Goal: Navigation & Orientation: Understand site structure

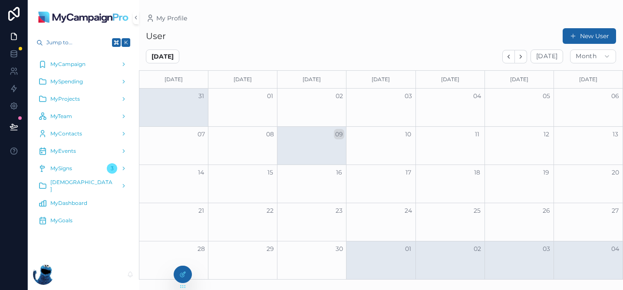
click at [323, 142] on div "Month View" at bounding box center [311, 146] width 69 height 38
click at [70, 64] on span "MyCampaign" at bounding box center [67, 64] width 35 height 7
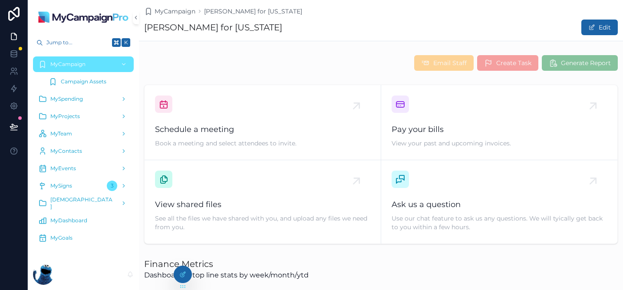
click at [98, 83] on span "Campaign Assets" at bounding box center [84, 81] width 46 height 7
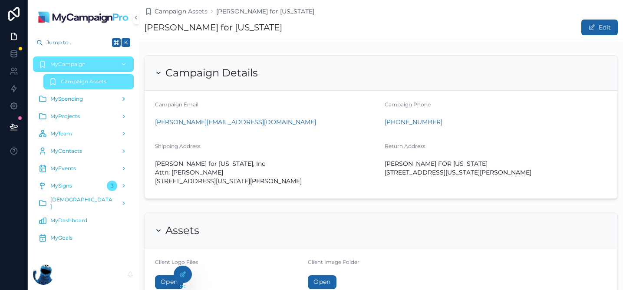
click at [124, 99] on icon "scrollable content" at bounding box center [124, 99] width 2 height 3
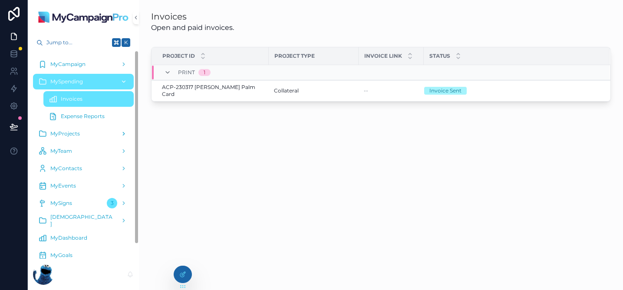
click at [122, 134] on icon "scrollable content" at bounding box center [124, 134] width 6 height 6
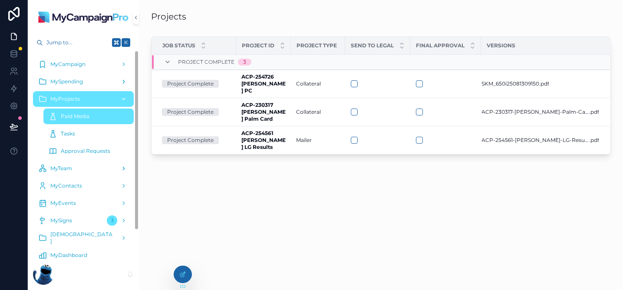
click at [122, 166] on icon "scrollable content" at bounding box center [124, 168] width 6 height 6
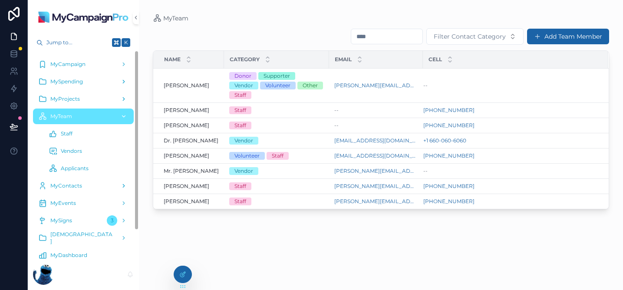
click at [97, 180] on div "MyContacts" at bounding box center [83, 186] width 90 height 14
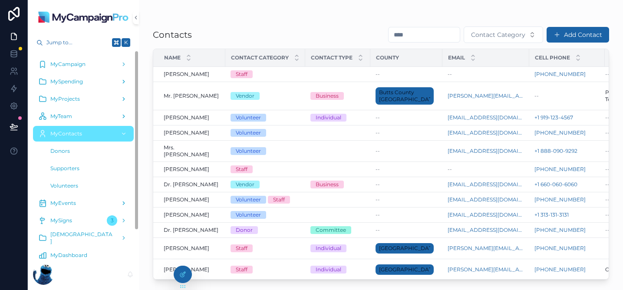
click at [80, 201] on div "MyEvents" at bounding box center [83, 203] width 90 height 14
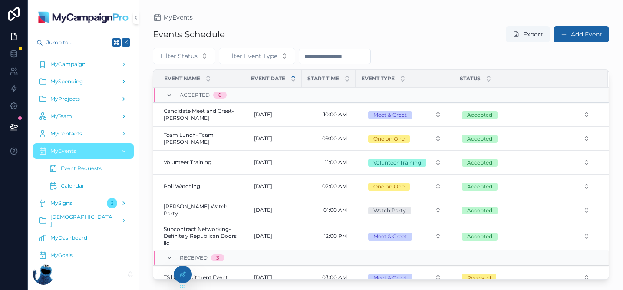
click at [67, 205] on span "MySigns" at bounding box center [61, 203] width 22 height 7
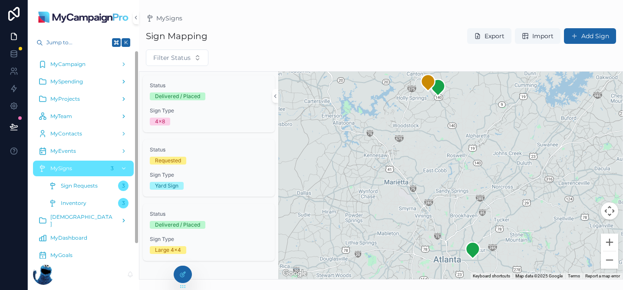
click at [80, 224] on div "[DEMOGRAPHIC_DATA]" at bounding box center [83, 221] width 90 height 14
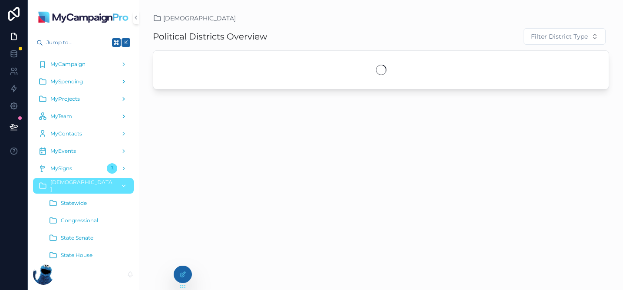
scroll to position [68, 0]
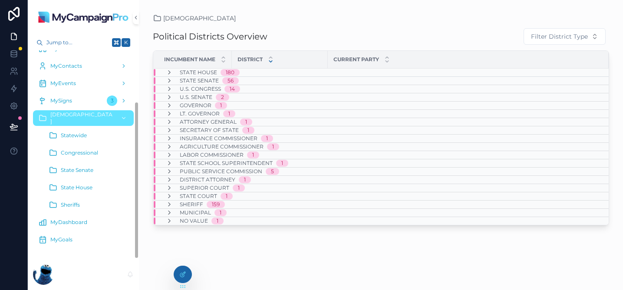
click at [77, 224] on span "MyDashboard" at bounding box center [68, 222] width 37 height 7
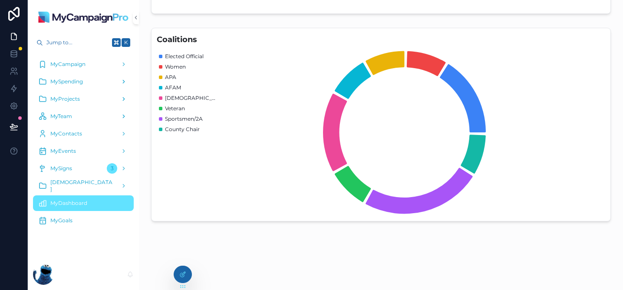
scroll to position [506, 0]
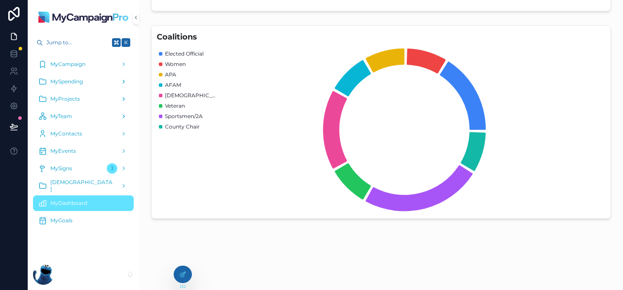
click at [67, 225] on div "MyGoals" at bounding box center [83, 221] width 90 height 14
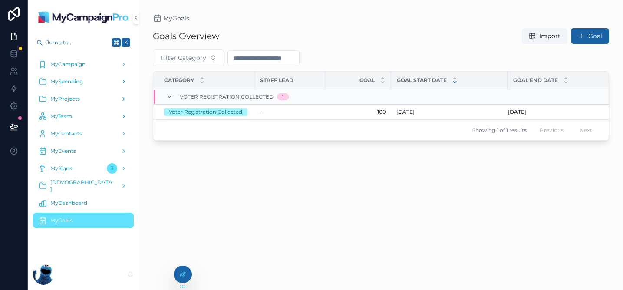
click at [235, 204] on div "Goals Overview Import Goal Filter Category Category Staff Lead Goal Goal Start …" at bounding box center [381, 151] width 456 height 257
click at [78, 64] on span "MyCampaign" at bounding box center [67, 64] width 35 height 7
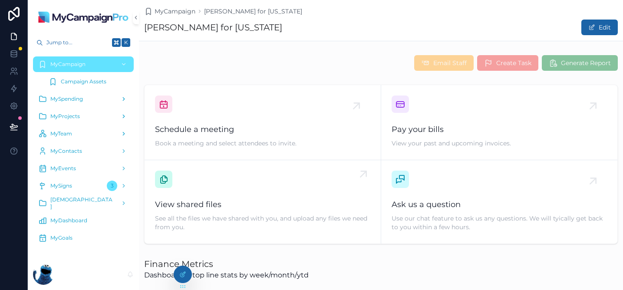
scroll to position [55, 0]
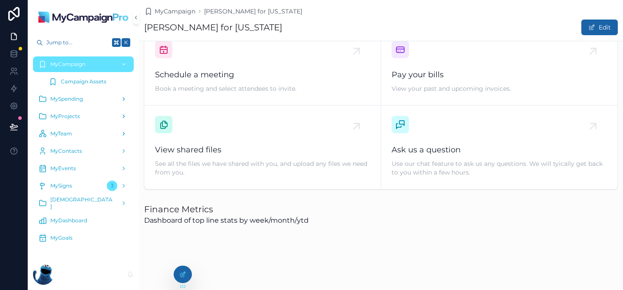
click at [65, 215] on div "MyDashboard" at bounding box center [83, 221] width 90 height 14
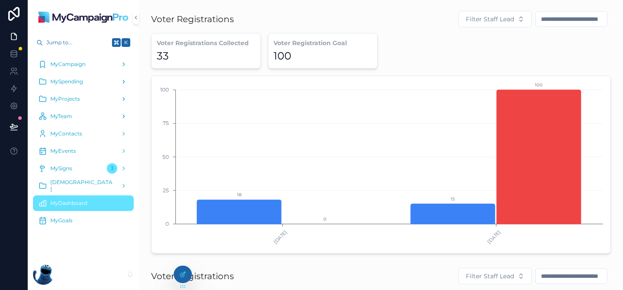
click at [92, 63] on div "MyCampaign" at bounding box center [83, 64] width 90 height 14
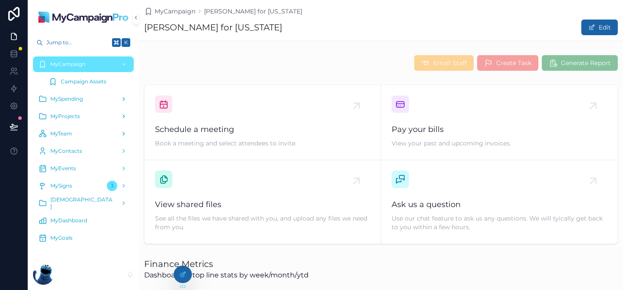
click at [66, 133] on span "MyTeam" at bounding box center [61, 133] width 22 height 7
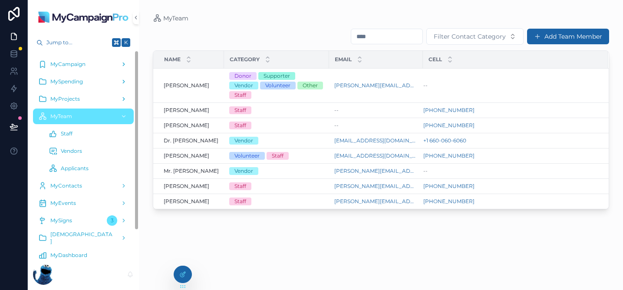
click at [123, 65] on icon "scrollable content" at bounding box center [124, 64] width 2 height 3
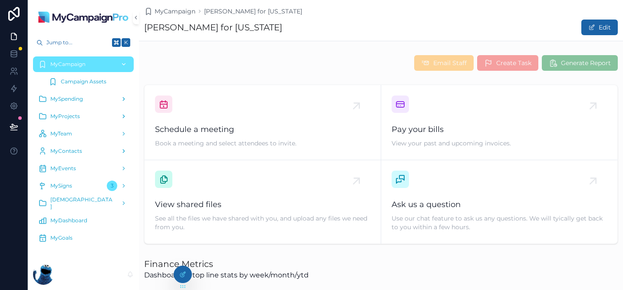
click at [69, 150] on span "MyContacts" at bounding box center [66, 151] width 32 height 7
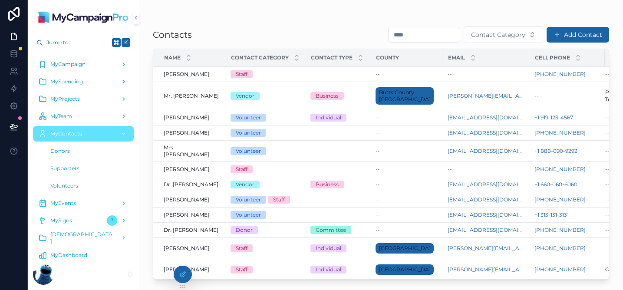
click at [69, 200] on span "MyEvents" at bounding box center [63, 203] width 26 height 7
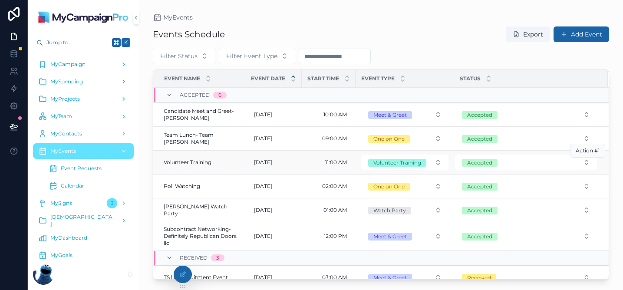
scroll to position [58, 0]
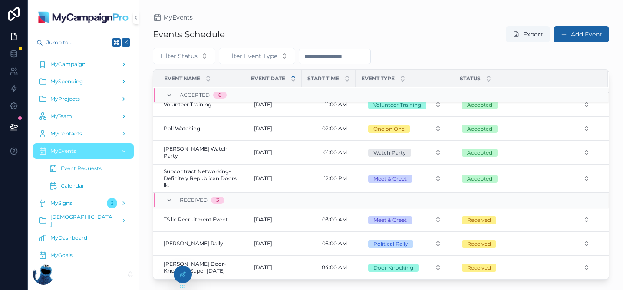
click at [69, 115] on span "MyTeam" at bounding box center [61, 116] width 22 height 7
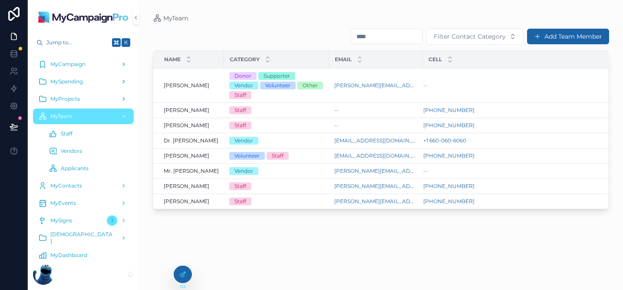
click at [71, 101] on span "MyProjects" at bounding box center [65, 99] width 30 height 7
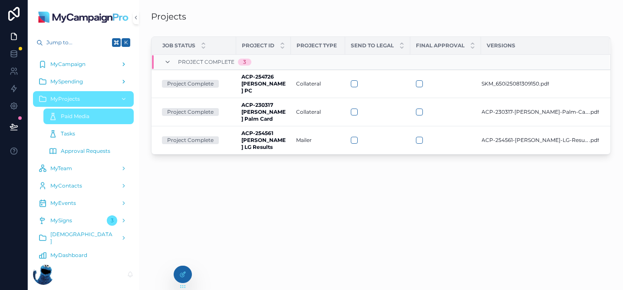
click at [75, 134] on div "Tasks" at bounding box center [89, 134] width 80 height 14
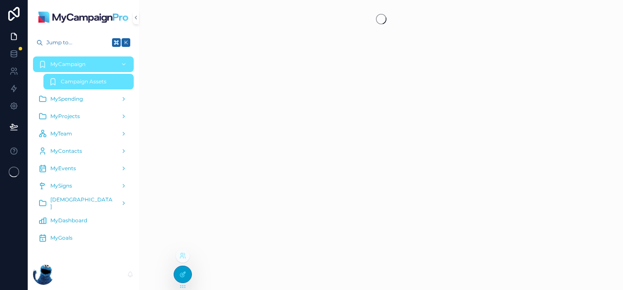
click at [184, 274] on icon at bounding box center [183, 273] width 3 height 3
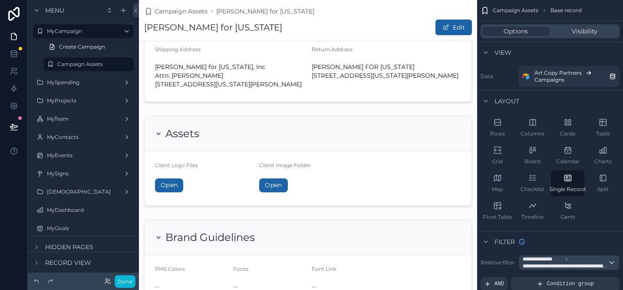
scroll to position [98, 0]
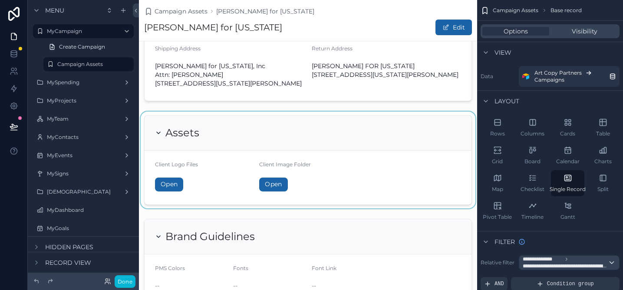
click at [167, 193] on div "scrollable content" at bounding box center [308, 160] width 338 height 97
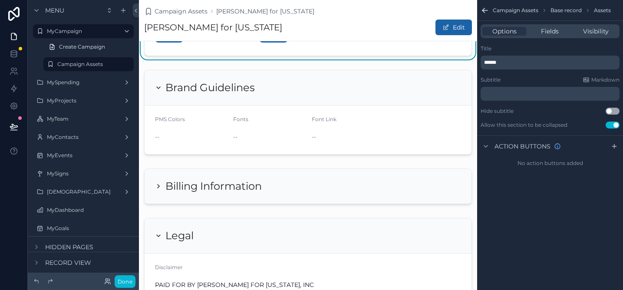
scroll to position [246, 0]
click at [490, 7] on div "Campaign Assets Base record Assets" at bounding box center [550, 10] width 146 height 21
click at [486, 9] on icon "scrollable content" at bounding box center [485, 10] width 9 height 9
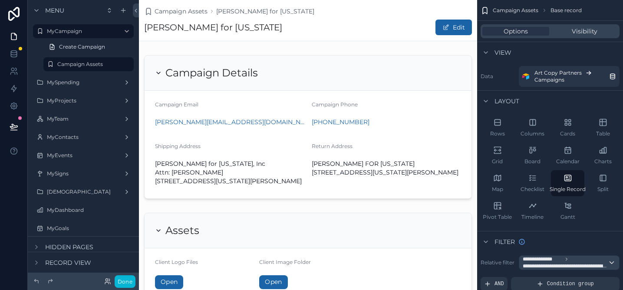
scroll to position [246, 0]
